Goal: Task Accomplishment & Management: Complete application form

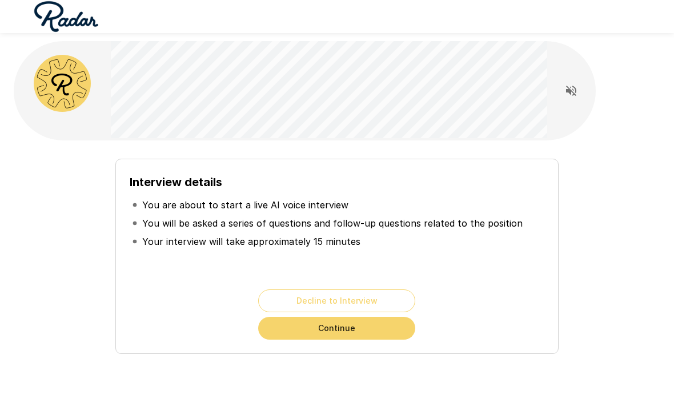
click at [377, 329] on button "Continue" at bounding box center [336, 328] width 157 height 23
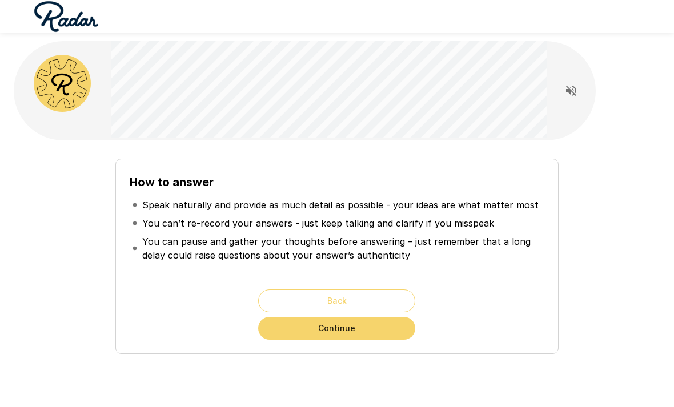
scroll to position [6, 0]
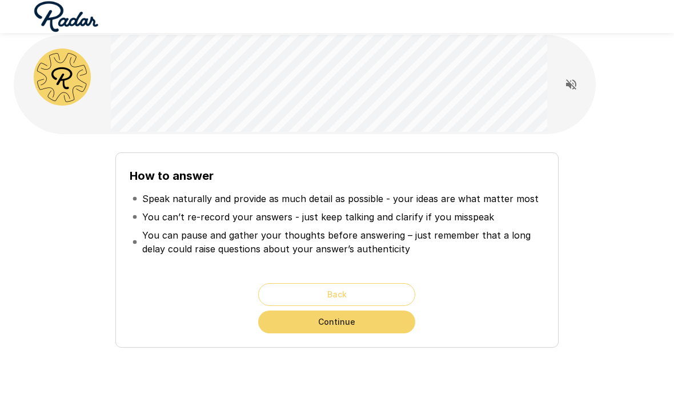
click at [403, 323] on button "Continue" at bounding box center [336, 322] width 157 height 23
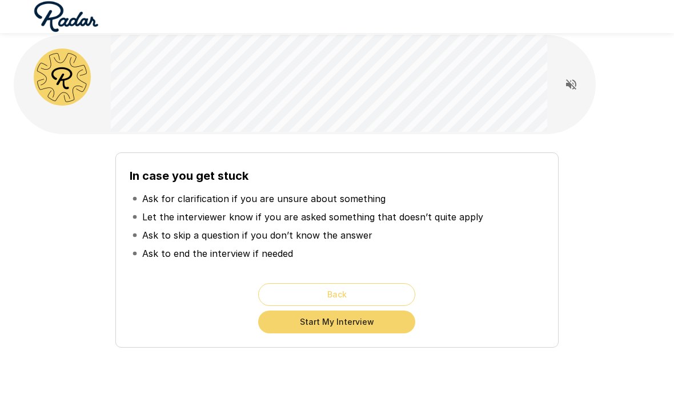
click at [385, 325] on button "Start My Interview" at bounding box center [336, 322] width 157 height 23
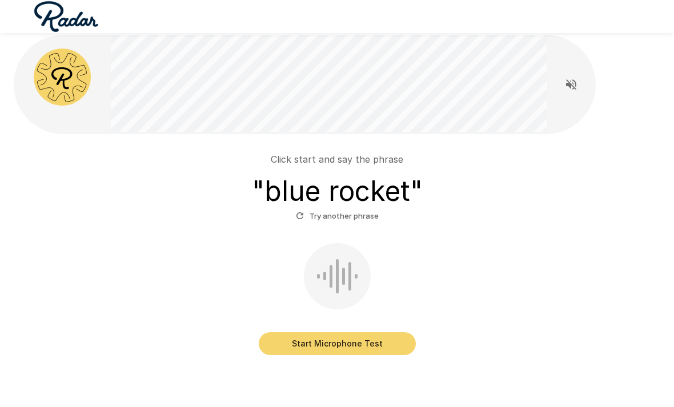
click at [387, 342] on button "Start Microphone Test" at bounding box center [337, 344] width 157 height 23
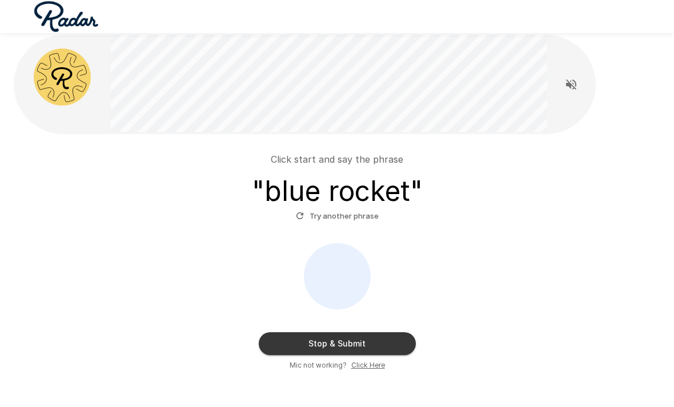
click at [386, 352] on button "Stop & Submit" at bounding box center [337, 344] width 157 height 23
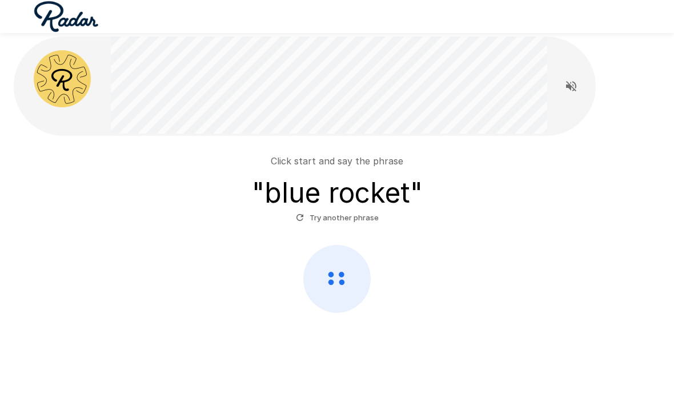
scroll to position [6, 0]
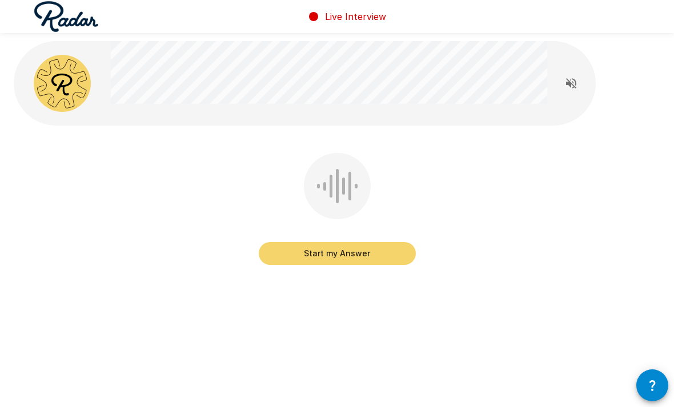
click at [403, 261] on button "Start my Answer" at bounding box center [337, 253] width 157 height 23
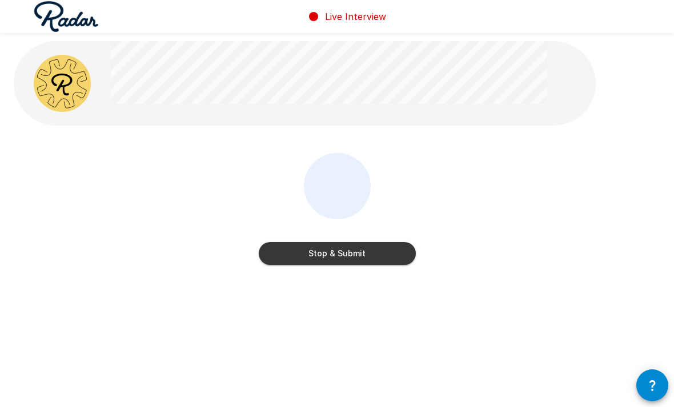
click at [395, 254] on button "Stop & Submit" at bounding box center [337, 253] width 157 height 23
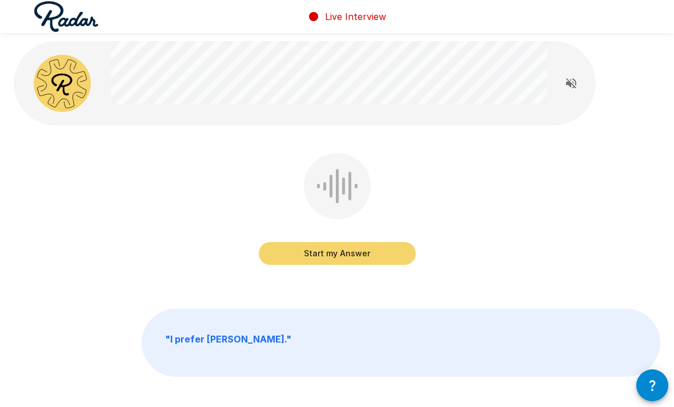
click at [371, 258] on button "Start my Answer" at bounding box center [337, 253] width 157 height 23
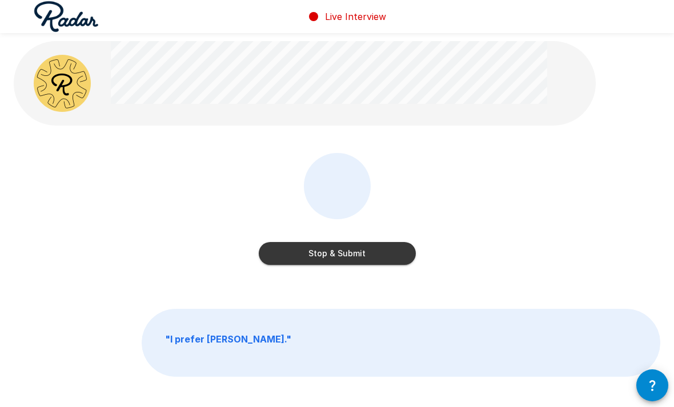
click at [384, 257] on button "Stop & Submit" at bounding box center [337, 253] width 157 height 23
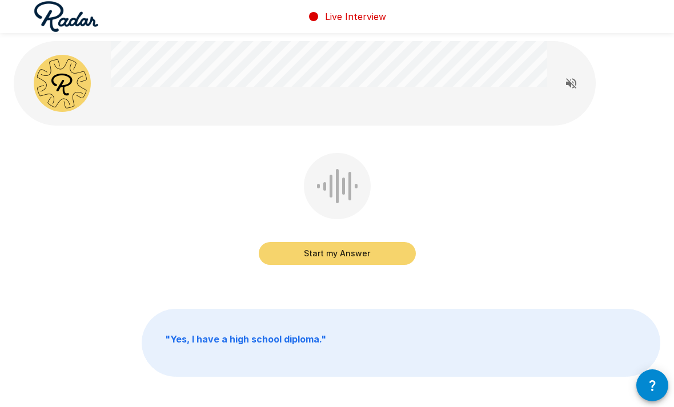
click at [382, 254] on button "Start my Answer" at bounding box center [337, 253] width 157 height 23
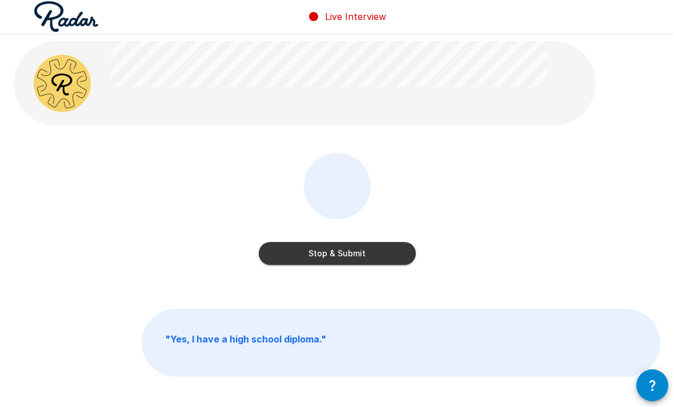
click at [385, 254] on button "Stop & Submit" at bounding box center [337, 253] width 157 height 23
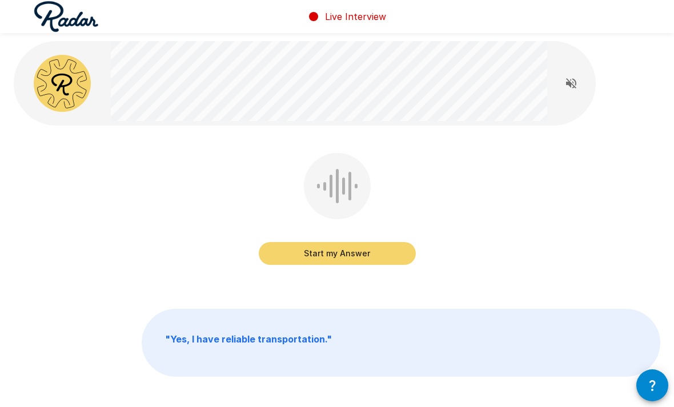
click at [394, 257] on button "Start my Answer" at bounding box center [337, 253] width 157 height 23
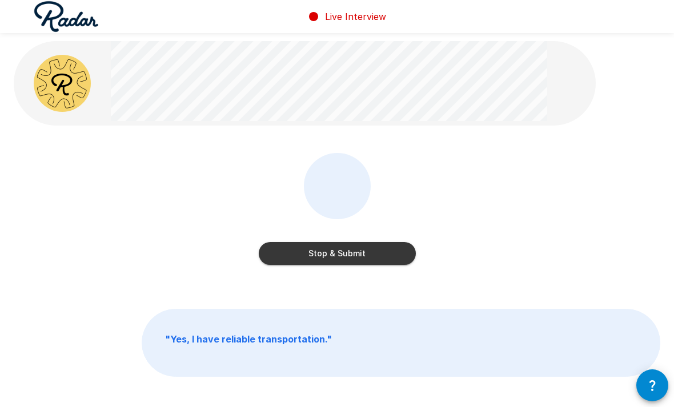
click at [399, 258] on button "Stop & Submit" at bounding box center [337, 253] width 157 height 23
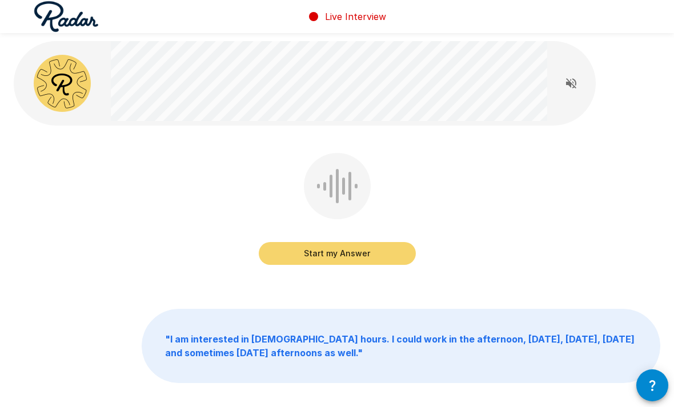
click at [401, 252] on button "Start my Answer" at bounding box center [337, 253] width 157 height 23
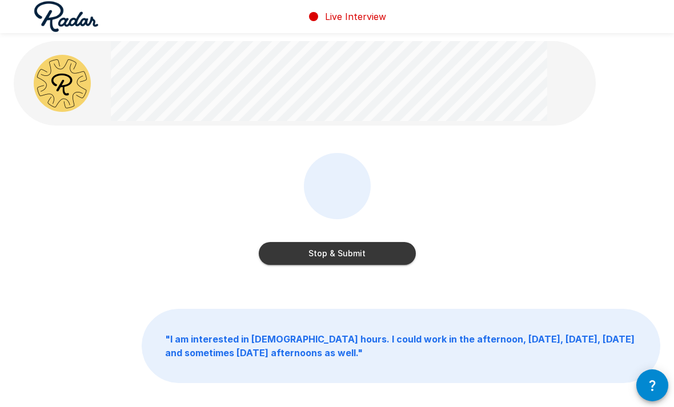
click at [368, 255] on button "Stop & Submit" at bounding box center [337, 253] width 157 height 23
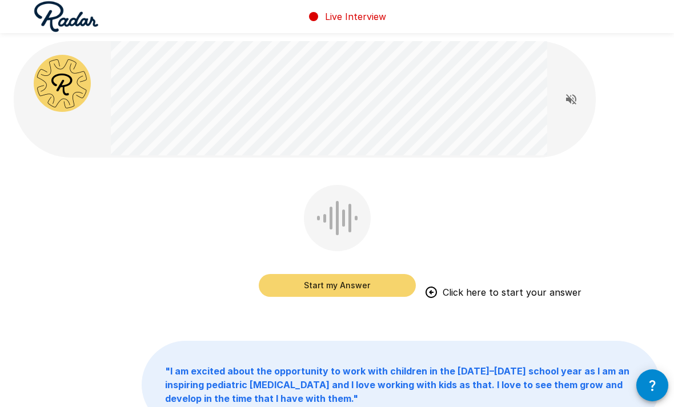
click at [370, 289] on button "Start my Answer" at bounding box center [337, 285] width 157 height 23
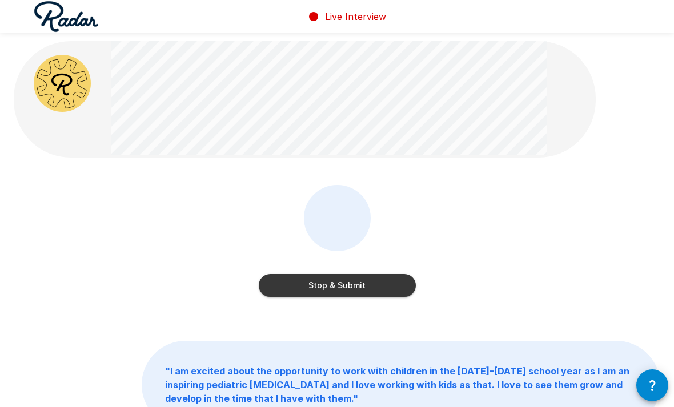
click at [396, 285] on button "Stop & Submit" at bounding box center [337, 285] width 157 height 23
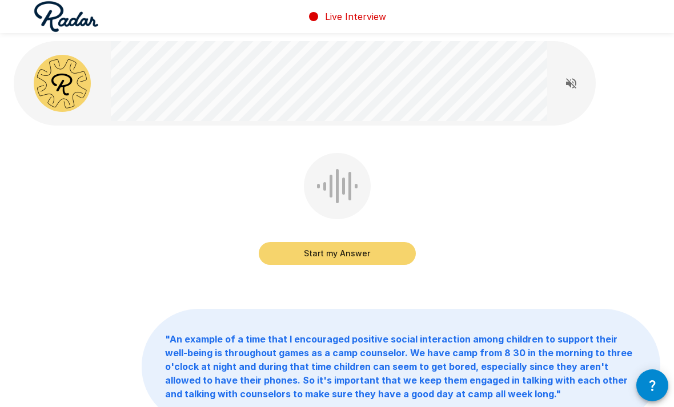
click at [374, 264] on button "Start my Answer" at bounding box center [337, 253] width 157 height 23
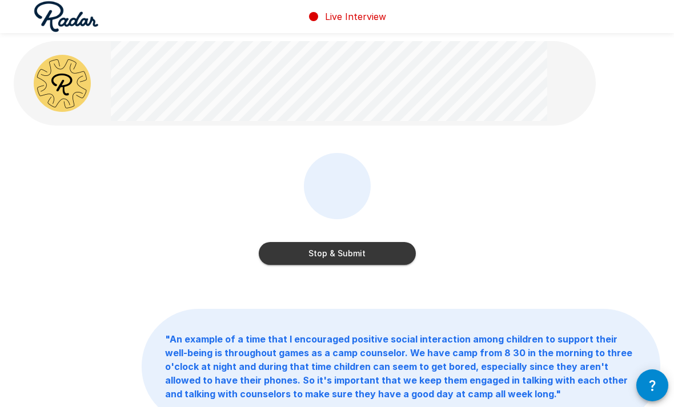
click at [381, 245] on button "Stop & Submit" at bounding box center [337, 253] width 157 height 23
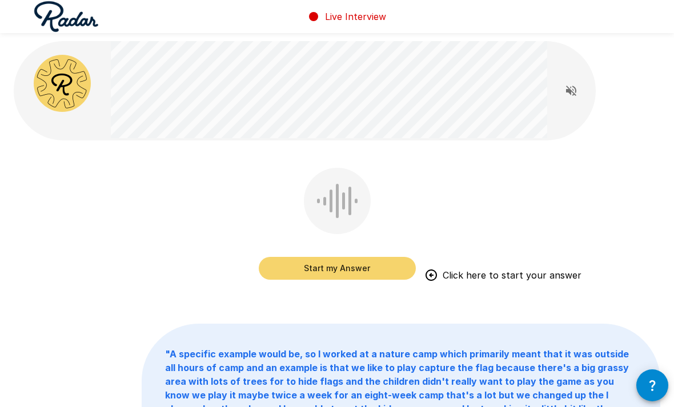
click at [365, 279] on button "Start my Answer" at bounding box center [337, 268] width 157 height 23
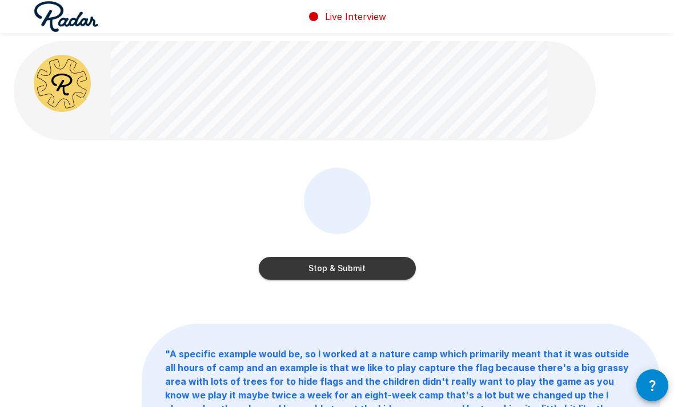
click at [394, 270] on button "Stop & Submit" at bounding box center [337, 268] width 157 height 23
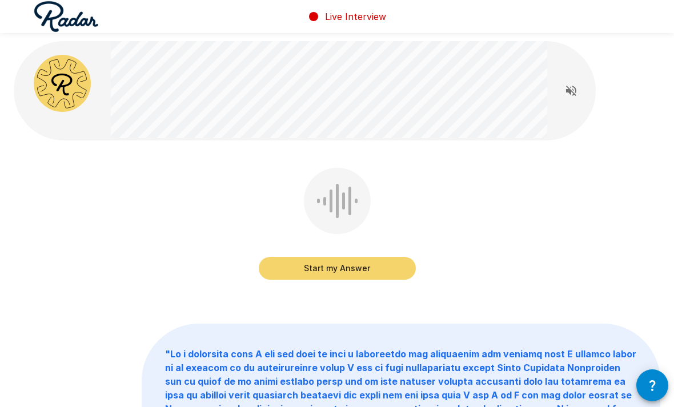
click at [378, 279] on button "Start my Answer" at bounding box center [337, 268] width 157 height 23
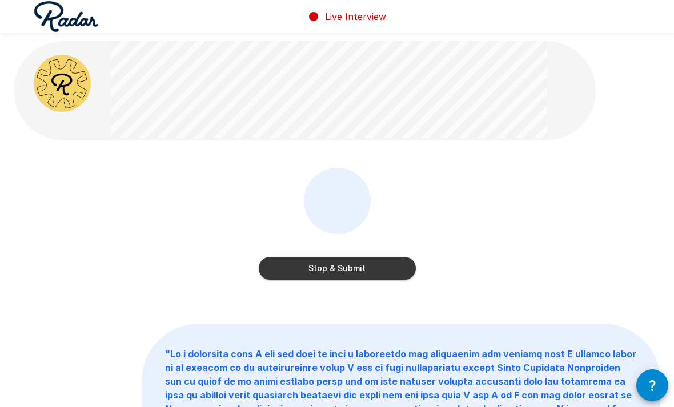
click at [387, 274] on button "Stop & Submit" at bounding box center [337, 268] width 157 height 23
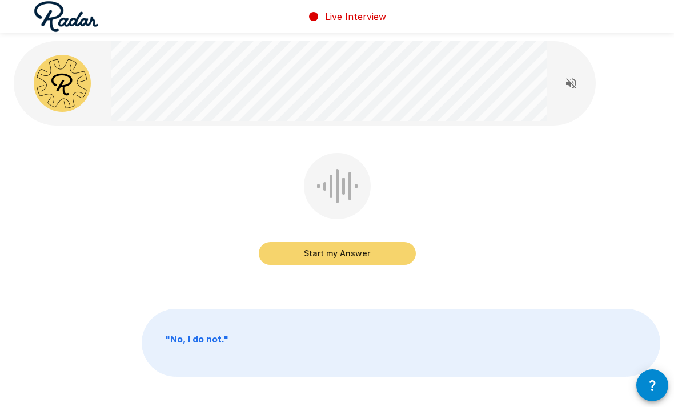
click at [350, 253] on button "Start my Answer" at bounding box center [337, 253] width 157 height 23
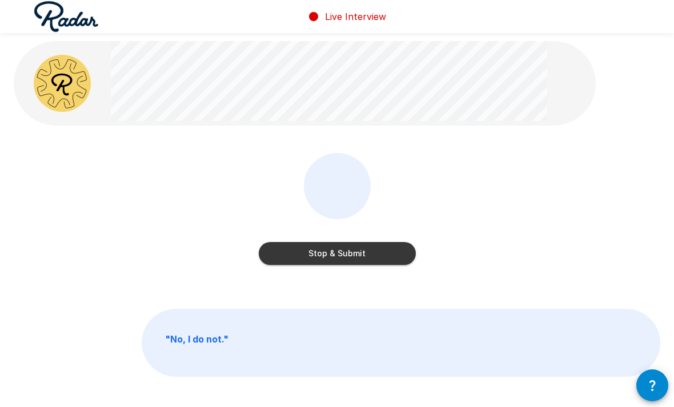
click at [374, 258] on button "Stop & Submit" at bounding box center [337, 253] width 157 height 23
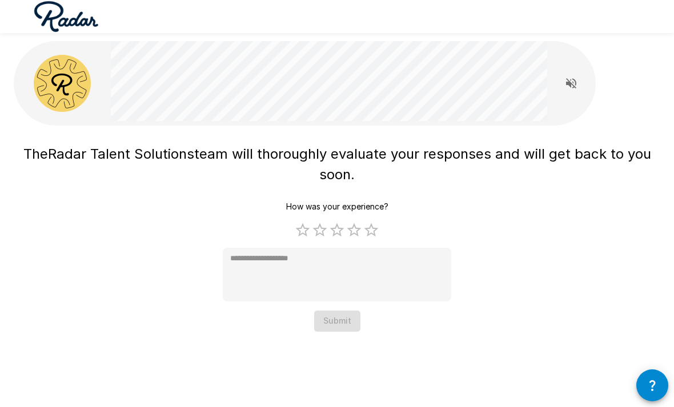
click at [376, 225] on label "5 Stars" at bounding box center [371, 230] width 17 height 17
type textarea "*"
click at [343, 325] on button "Submit" at bounding box center [337, 321] width 46 height 21
